Goal: Task Accomplishment & Management: Use online tool/utility

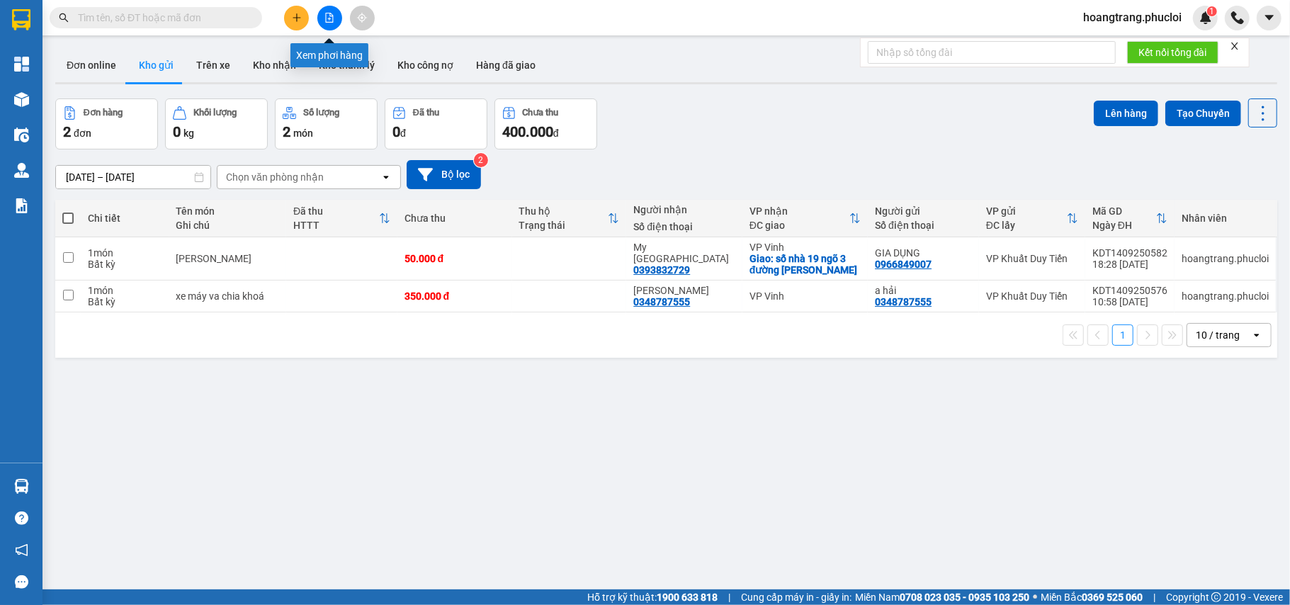
click at [332, 21] on icon "file-add" at bounding box center [330, 18] width 10 height 10
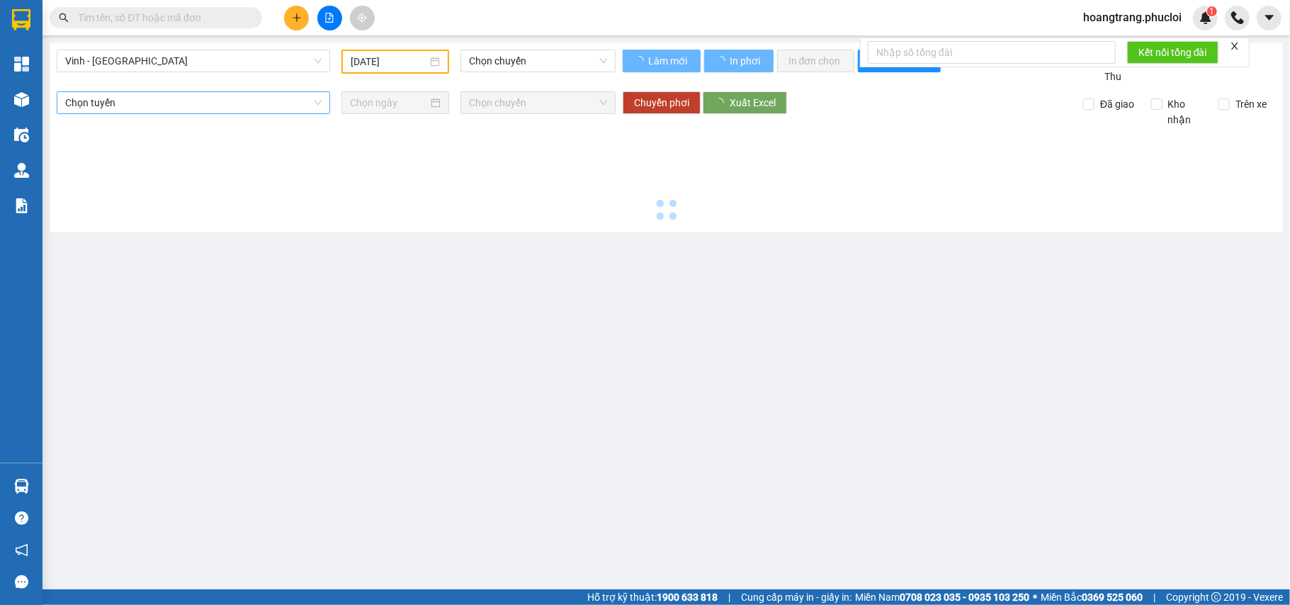
type input "[DATE]"
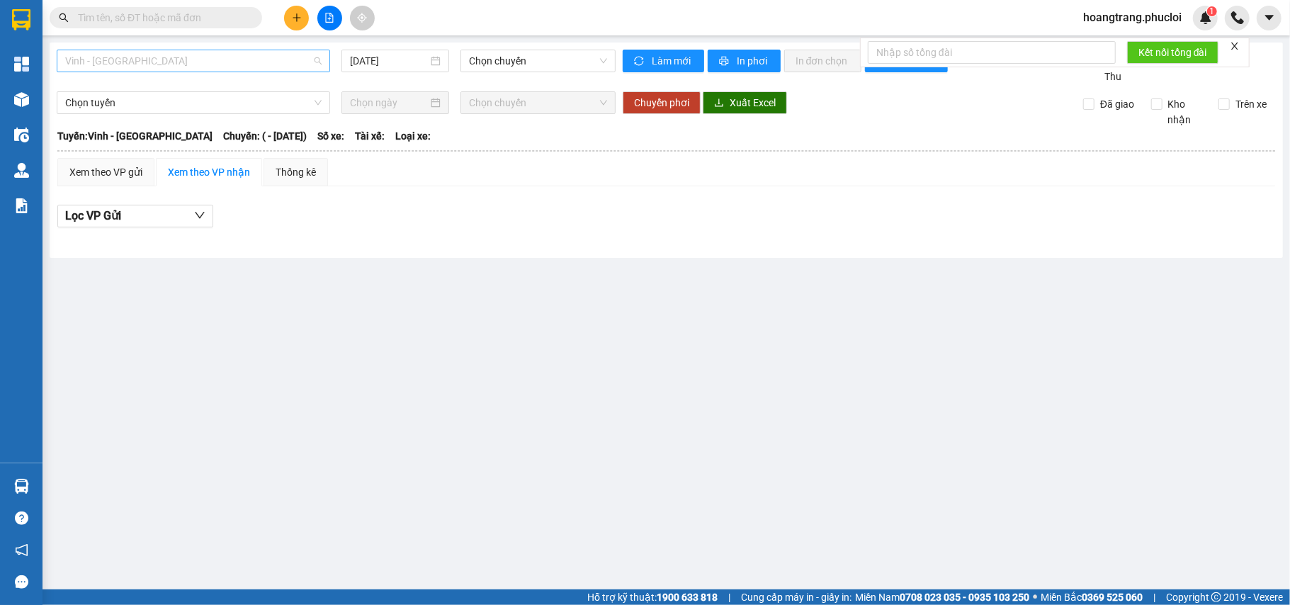
click at [220, 60] on span "Vinh - [GEOGRAPHIC_DATA]" at bounding box center [193, 60] width 256 height 21
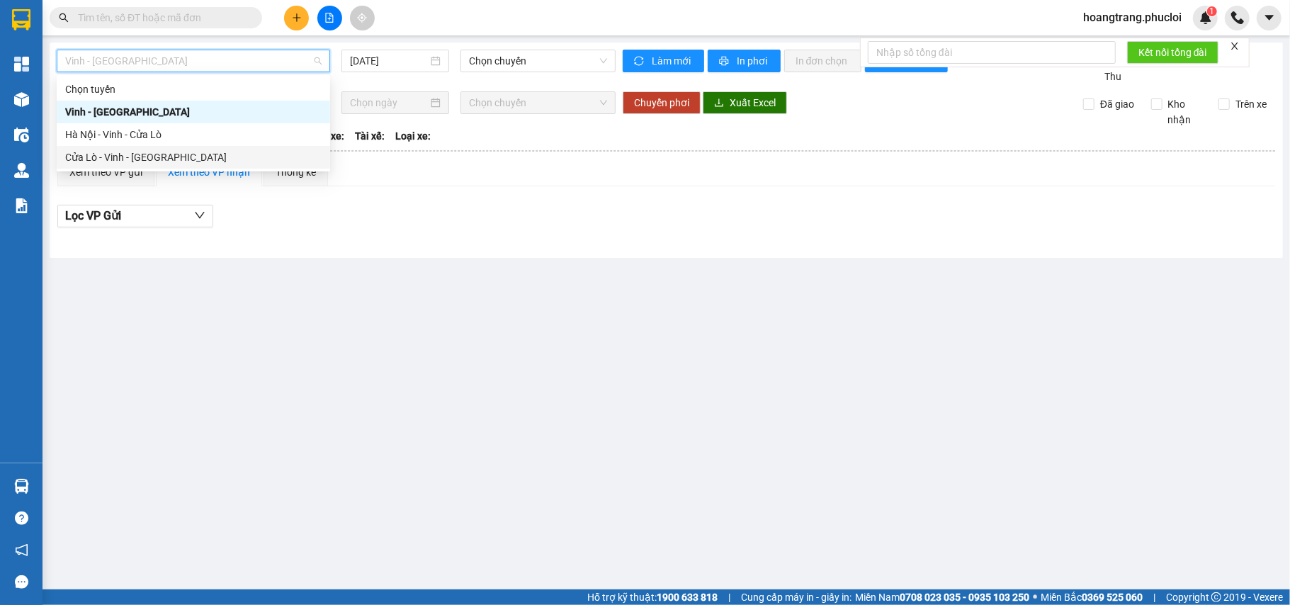
click at [119, 154] on div "Cửa Lò - Vinh - [GEOGRAPHIC_DATA]" at bounding box center [193, 158] width 256 height 16
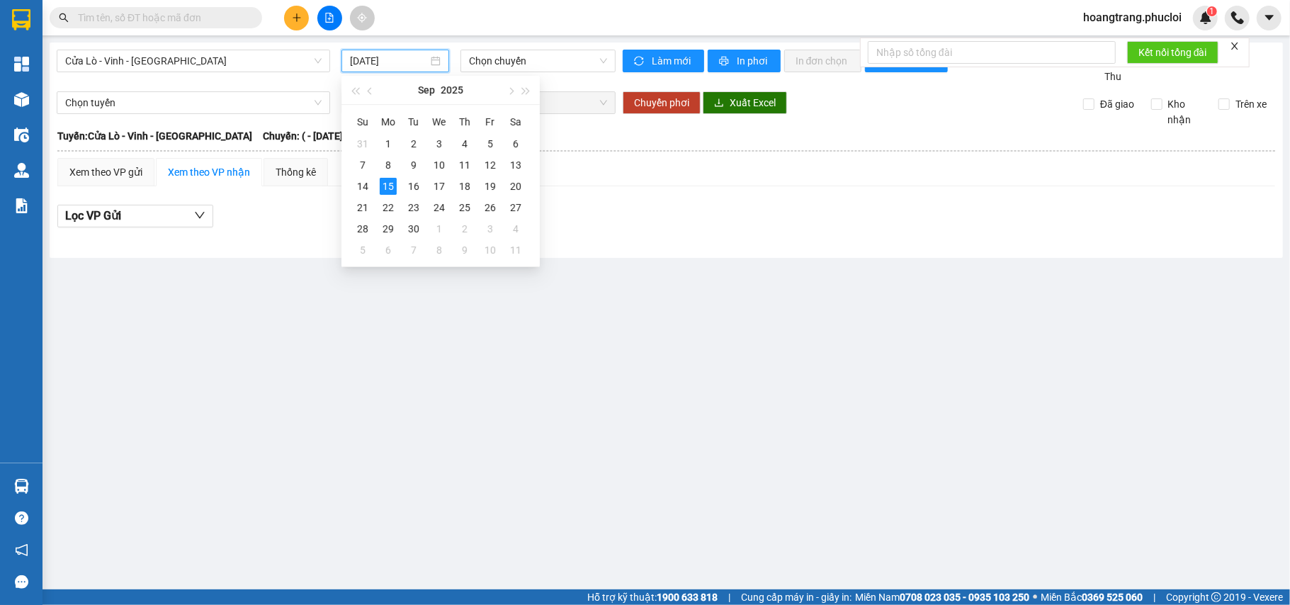
click at [397, 55] on input "[DATE]" at bounding box center [389, 61] width 78 height 16
click at [359, 191] on div "14" at bounding box center [362, 186] width 17 height 17
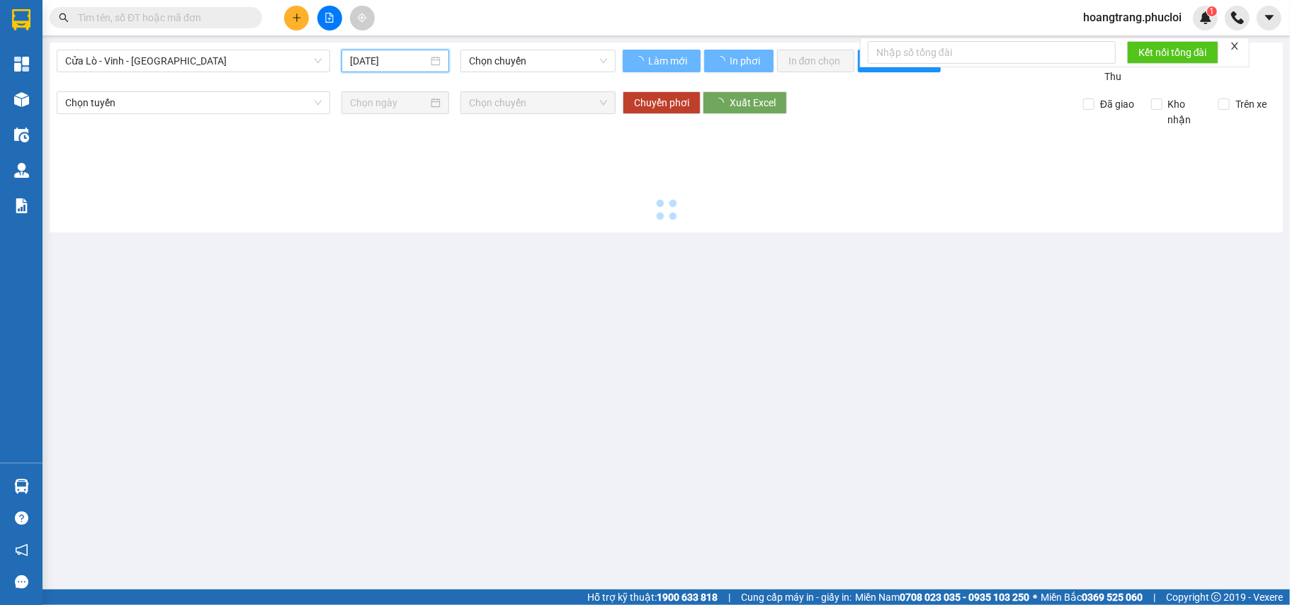
type input "[DATE]"
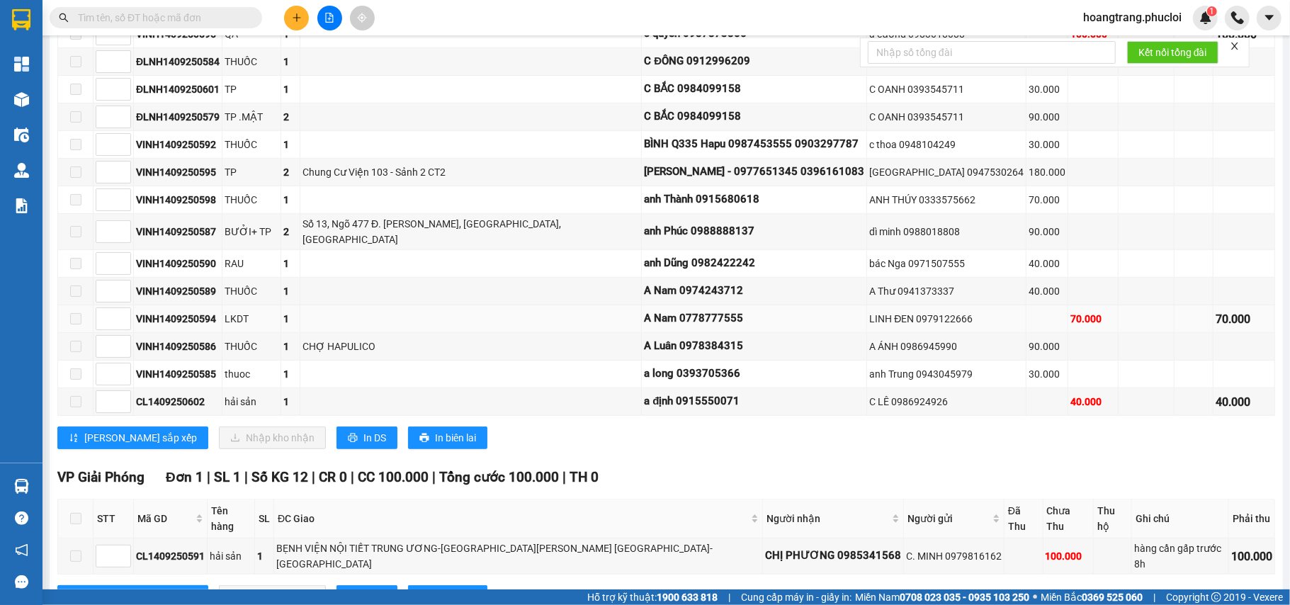
scroll to position [592, 0]
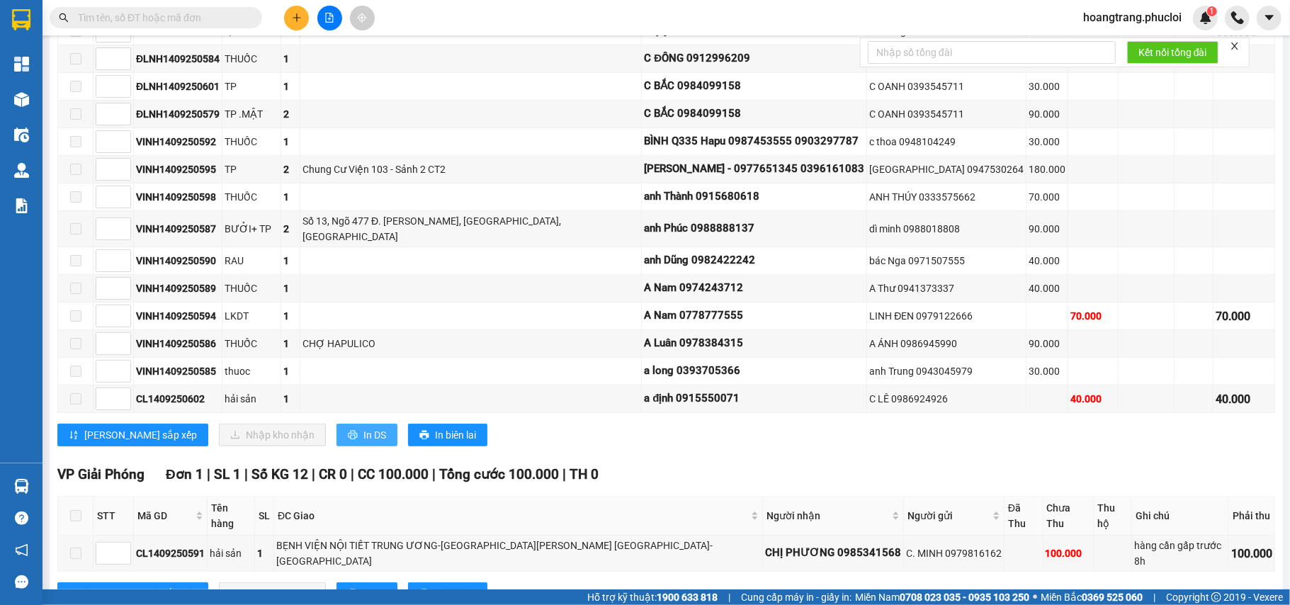
click at [363, 427] on span "In DS" at bounding box center [374, 435] width 23 height 16
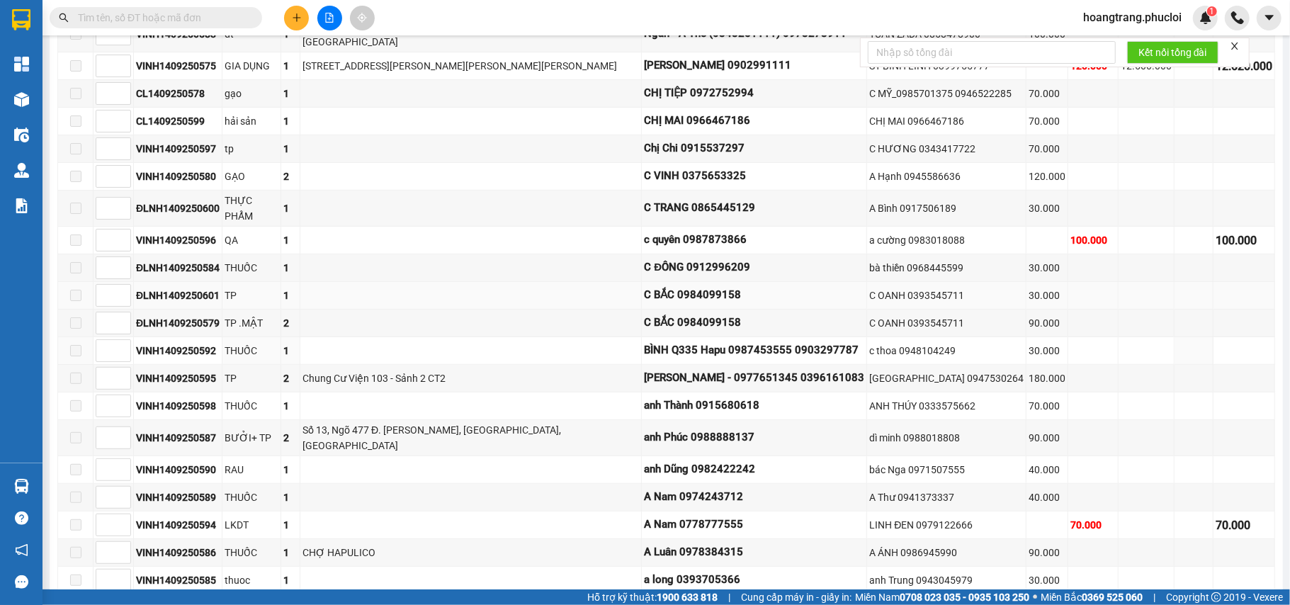
scroll to position [309, 0]
